Goal: Task Accomplishment & Management: Manage account settings

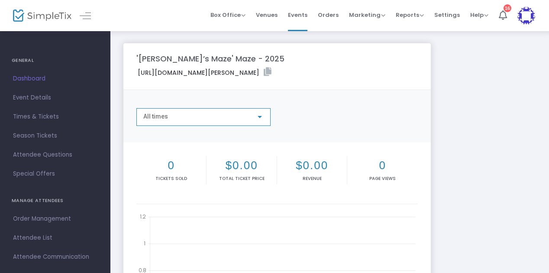
click at [202, 118] on div "All times" at bounding box center [199, 116] width 113 height 7
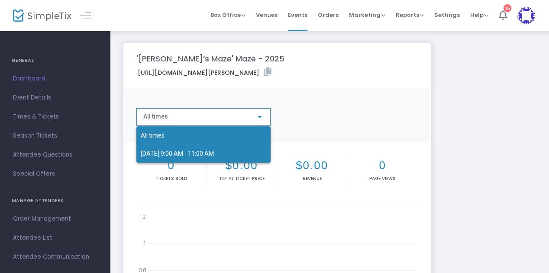
click at [194, 153] on span "[DATE] 9:00 AM - 11:00 AM" at bounding box center [177, 153] width 73 height 7
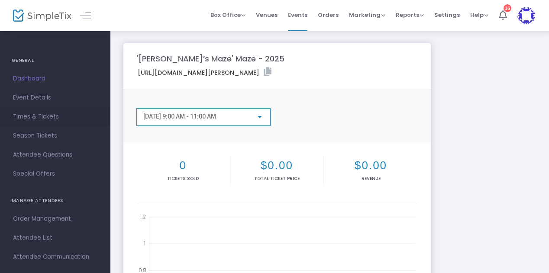
click at [36, 113] on span "Times & Tickets" at bounding box center [55, 116] width 84 height 11
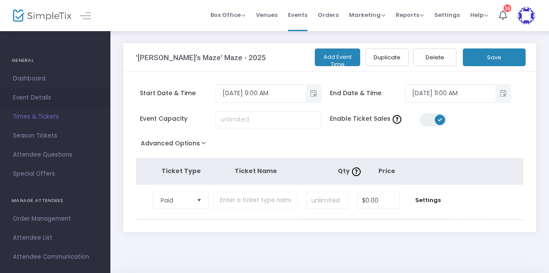
click at [32, 99] on span "Event Details" at bounding box center [55, 97] width 84 height 11
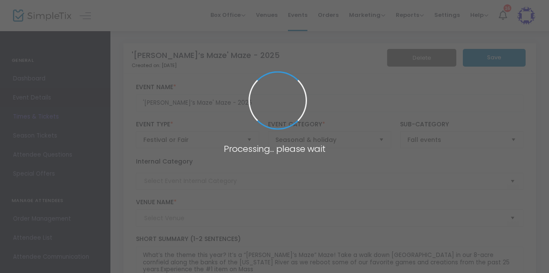
type input "Warner Farm"
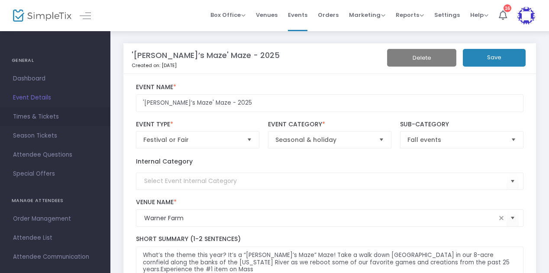
click at [35, 121] on span "Times & Tickets" at bounding box center [55, 116] width 84 height 11
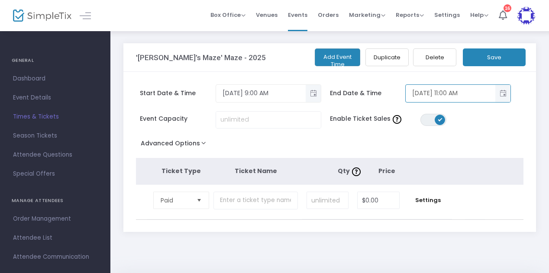
click at [455, 89] on input "9/5/2025 11:00 AM" at bounding box center [450, 93] width 90 height 14
click at [507, 90] on span "Toggle popup" at bounding box center [502, 93] width 14 height 14
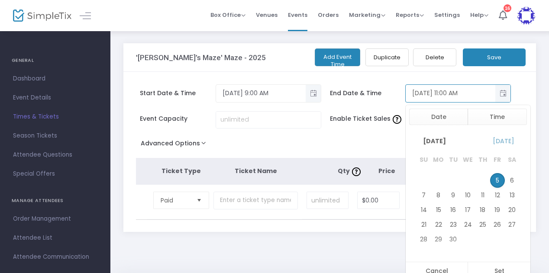
scroll to position [26, 0]
click at [448, 138] on span "September 2025" at bounding box center [434, 141] width 36 height 16
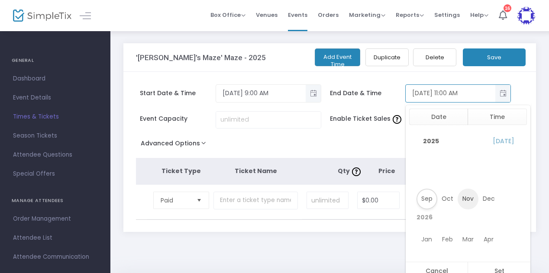
click at [464, 199] on span "Nov" at bounding box center [467, 199] width 21 height 21
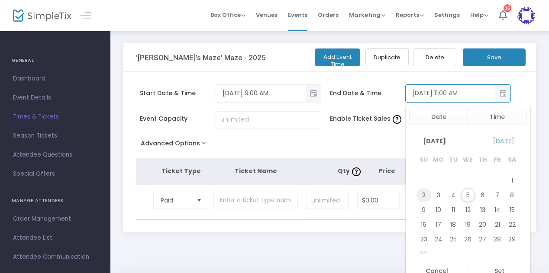
click at [424, 196] on span "2" at bounding box center [423, 195] width 15 height 15
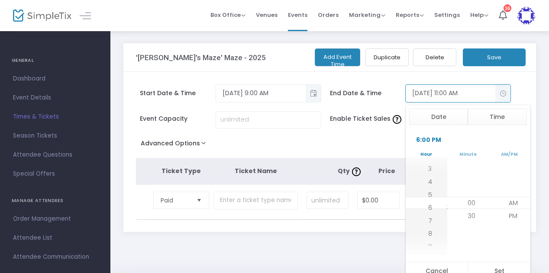
scroll to position [13, 0]
click at [428, 188] on span "5" at bounding box center [430, 190] width 4 height 9
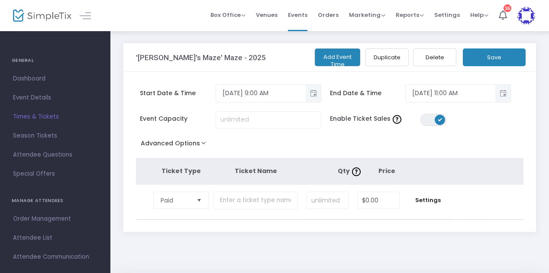
click at [498, 55] on button "Save" at bounding box center [494, 57] width 63 height 18
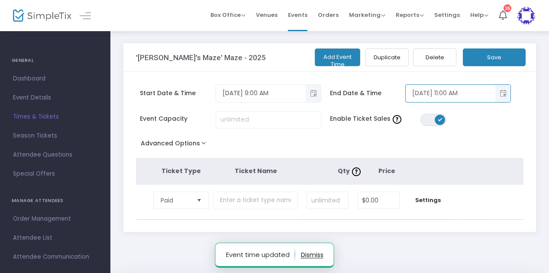
click at [451, 90] on input "9/5/2025 11:00 AM" at bounding box center [450, 93] width 90 height 14
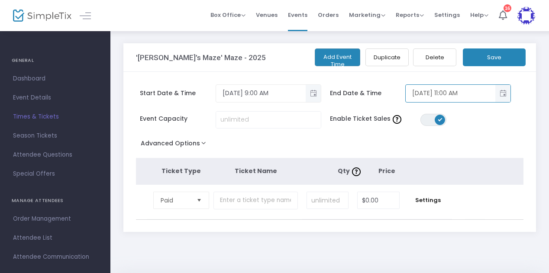
click at [501, 93] on span "Toggle popup" at bounding box center [502, 93] width 14 height 14
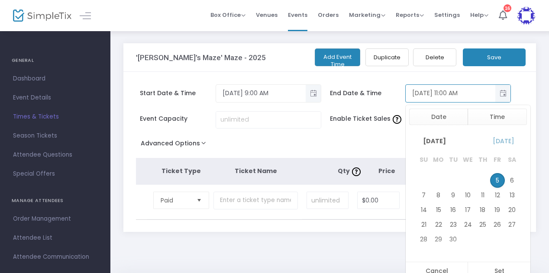
scroll to position [26, 0]
click at [450, 138] on span "September 2025" at bounding box center [434, 141] width 36 height 16
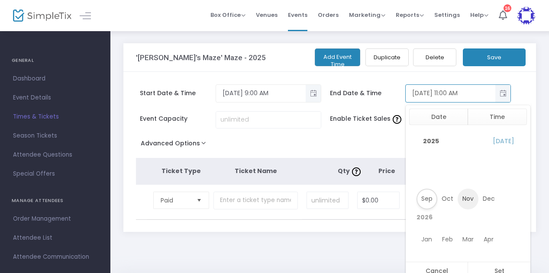
click at [471, 195] on span "Nov" at bounding box center [467, 199] width 21 height 21
click at [427, 196] on span "2" at bounding box center [423, 197] width 15 height 15
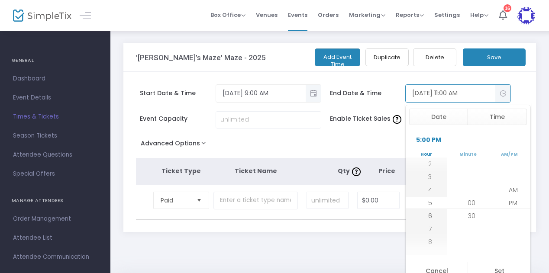
scroll to position [13, 0]
click at [428, 203] on span "5" at bounding box center [430, 203] width 4 height 9
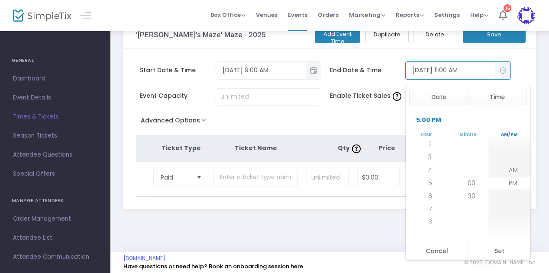
scroll to position [26, 0]
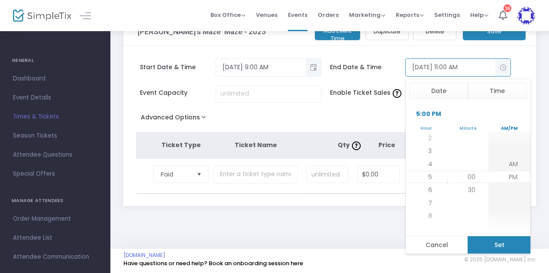
click at [502, 244] on button "Set" at bounding box center [498, 244] width 63 height 17
type input "[DATE] 5:00 PM"
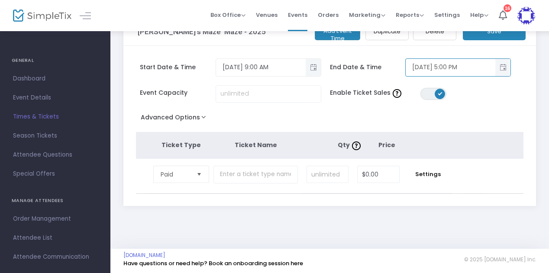
click at [493, 35] on button "Save" at bounding box center [494, 32] width 63 height 18
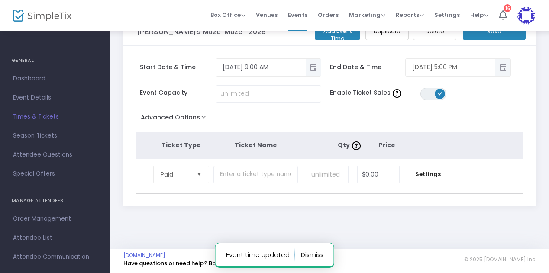
scroll to position [0, 0]
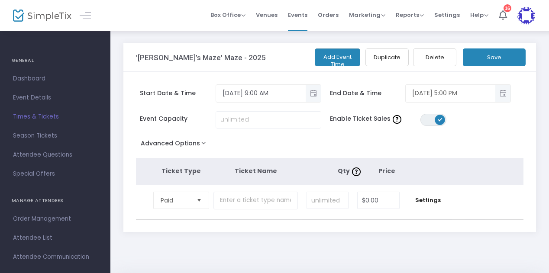
click at [26, 23] on div at bounding box center [34, 15] width 42 height 31
click at [30, 16] on img at bounding box center [42, 16] width 58 height 13
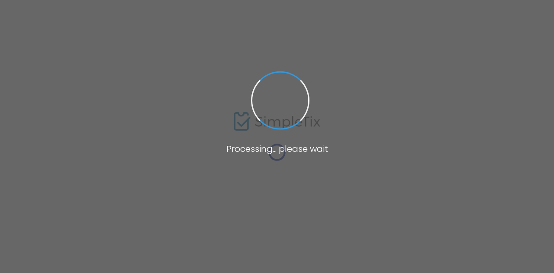
type input "[URL][DOMAIN_NAME][PERSON_NAME]"
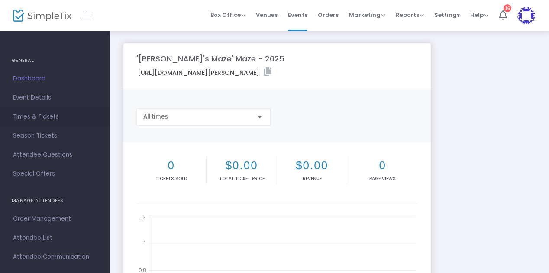
click at [39, 116] on span "Times & Tickets" at bounding box center [55, 116] width 84 height 11
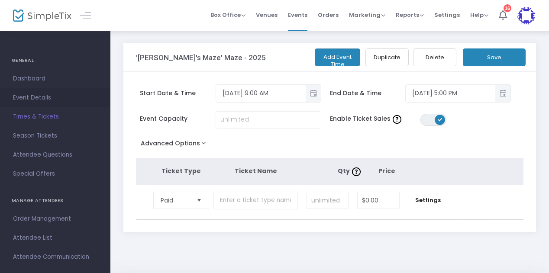
click at [31, 98] on span "Event Details" at bounding box center [55, 97] width 84 height 11
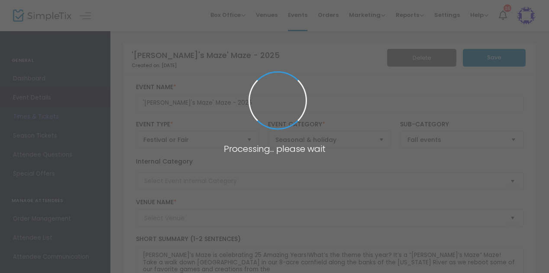
type input "Warner Farm"
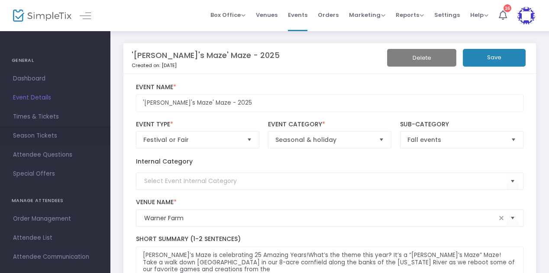
click at [31, 136] on span "Season Tickets" at bounding box center [55, 135] width 84 height 11
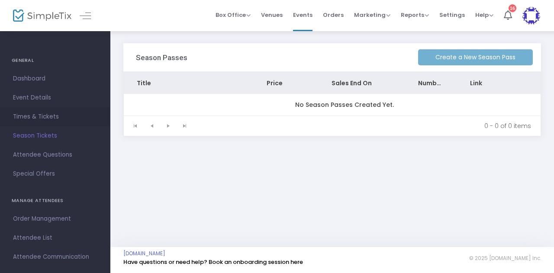
click at [23, 117] on span "Times & Tickets" at bounding box center [55, 116] width 84 height 11
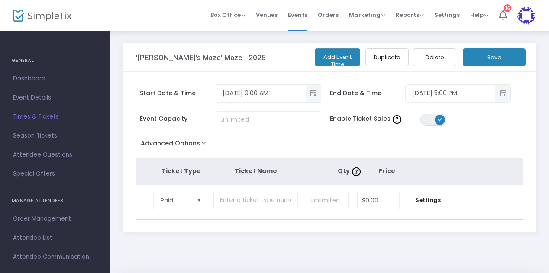
click at [201, 142] on button "Advanced Options" at bounding box center [175, 145] width 78 height 16
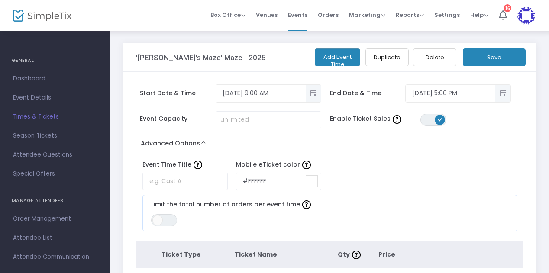
click at [201, 142] on button "Advanced Options" at bounding box center [175, 145] width 78 height 16
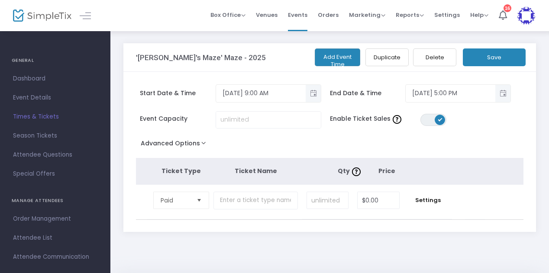
click at [434, 57] on button "Delete" at bounding box center [434, 57] width 43 height 18
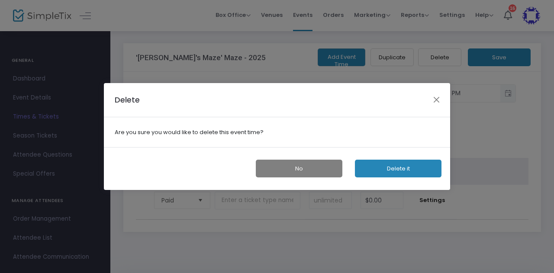
click at [375, 169] on button "Delete it" at bounding box center [398, 169] width 87 height 18
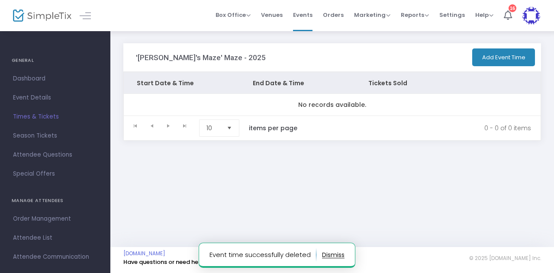
click at [502, 52] on button "Add Event Time" at bounding box center [503, 57] width 63 height 18
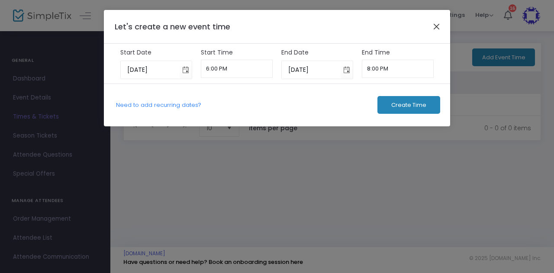
click at [435, 25] on button "Close" at bounding box center [436, 26] width 11 height 11
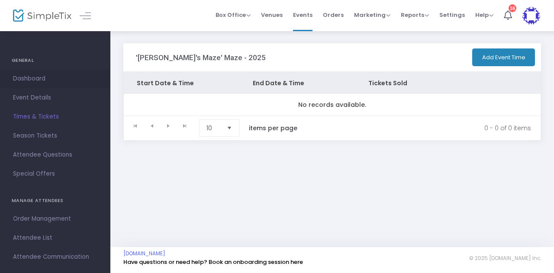
click at [33, 77] on span "Dashboard" at bounding box center [55, 78] width 84 height 11
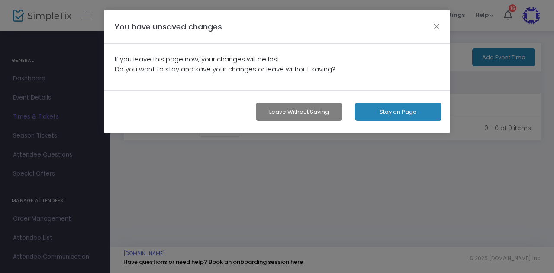
click at [298, 110] on button "Leave without Saving" at bounding box center [299, 112] width 87 height 18
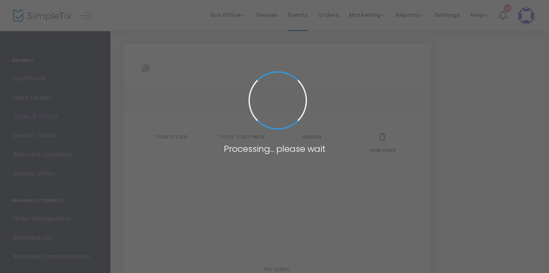
type input "[URL][DOMAIN_NAME][PERSON_NAME]"
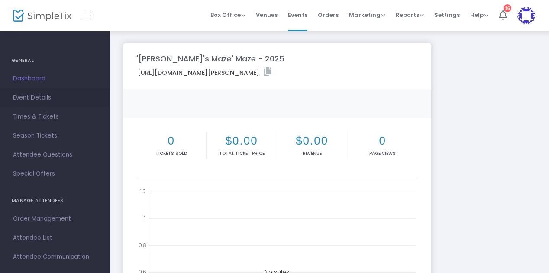
click at [33, 96] on span "Event Details" at bounding box center [55, 97] width 84 height 11
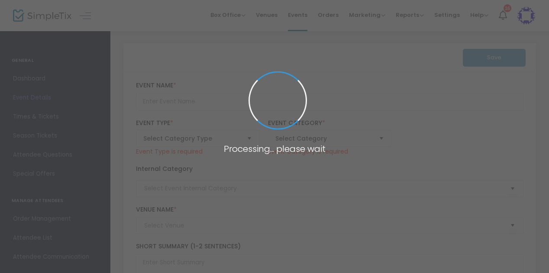
type input "'[PERSON_NAME]'s Maze' Maze - 2025"
type textarea "[PERSON_NAME]’s Maze is celebrating 25 Amazing Years!What’s the theme this year…"
type input "Buy Tickets"
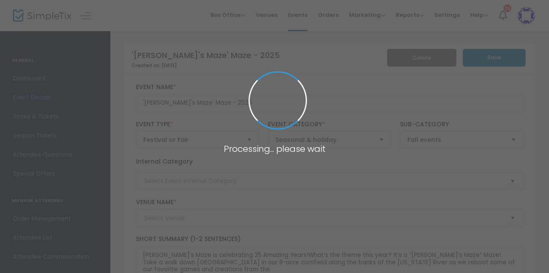
type input "Warner Farm"
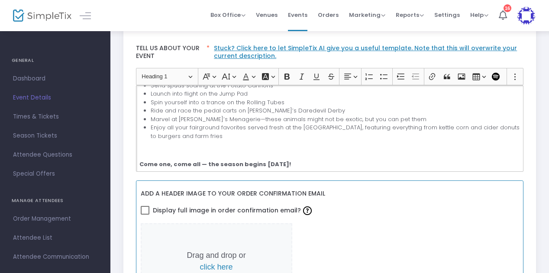
scroll to position [156, 0]
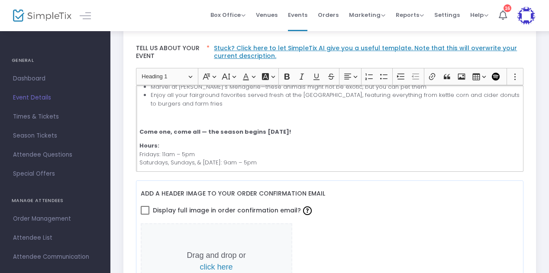
drag, startPoint x: 141, startPoint y: 96, endPoint x: 325, endPoint y: 174, distance: 199.7
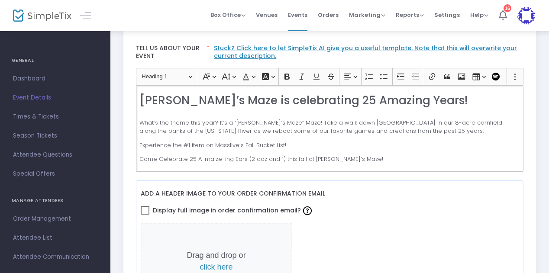
scroll to position [0, 0]
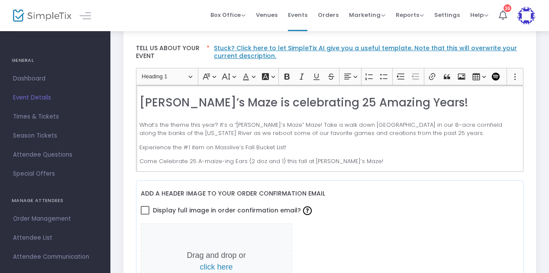
copy div "Lore’i Dolo si ametconsect 79 Adipisc Elits! Doei’t inc utlab etdo magn? Al’e a…"
click at [23, 78] on span "Dashboard" at bounding box center [55, 78] width 84 height 11
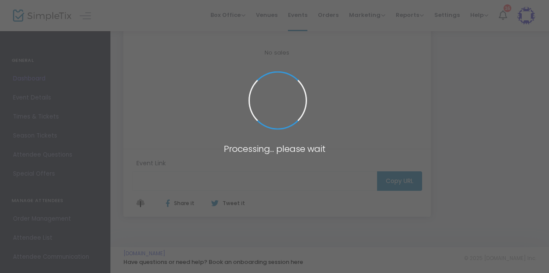
scroll to position [216, 0]
type input "[URL][DOMAIN_NAME][PERSON_NAME]"
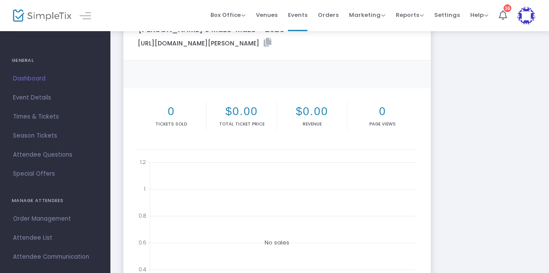
scroll to position [0, 0]
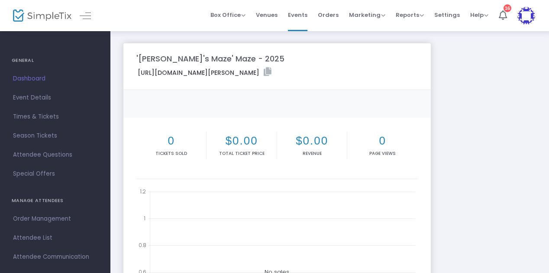
click at [23, 63] on h4 "GENERAL" at bounding box center [55, 60] width 87 height 17
click at [36, 12] on img at bounding box center [42, 16] width 58 height 13
